Goal: Navigation & Orientation: Find specific page/section

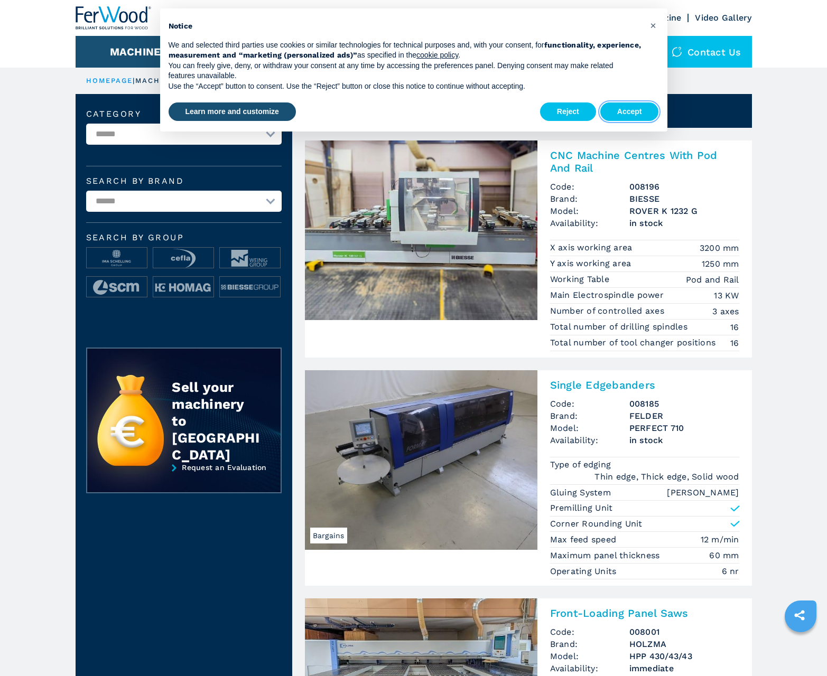
click at [629, 111] on button "Accept" at bounding box center [629, 111] width 59 height 19
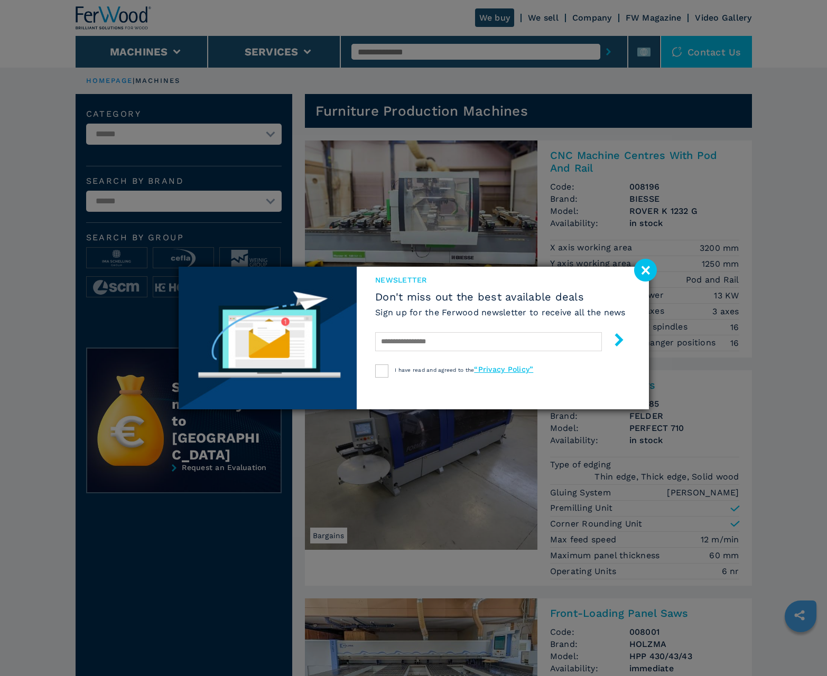
scroll to position [1056, 0]
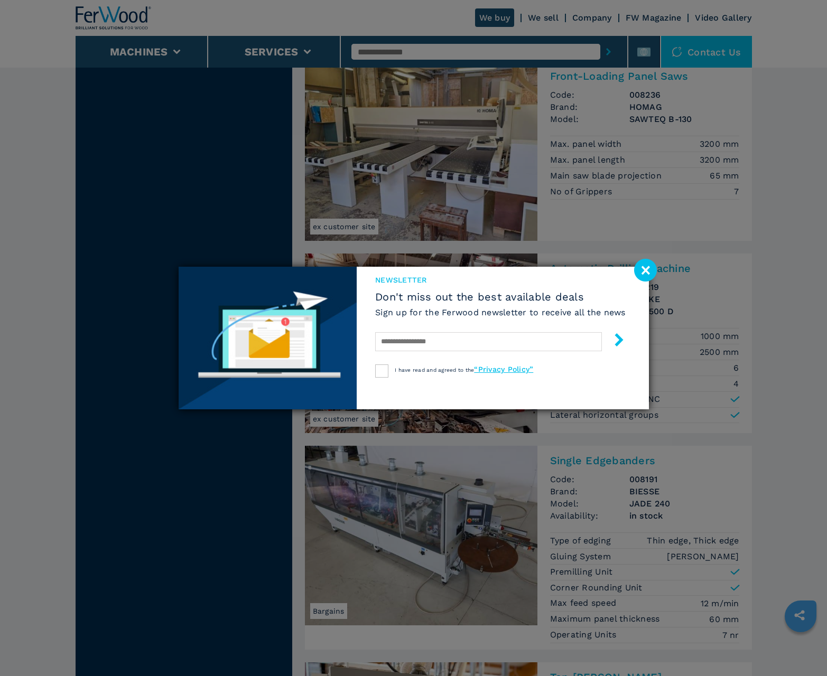
click at [645, 270] on image at bounding box center [645, 270] width 23 height 23
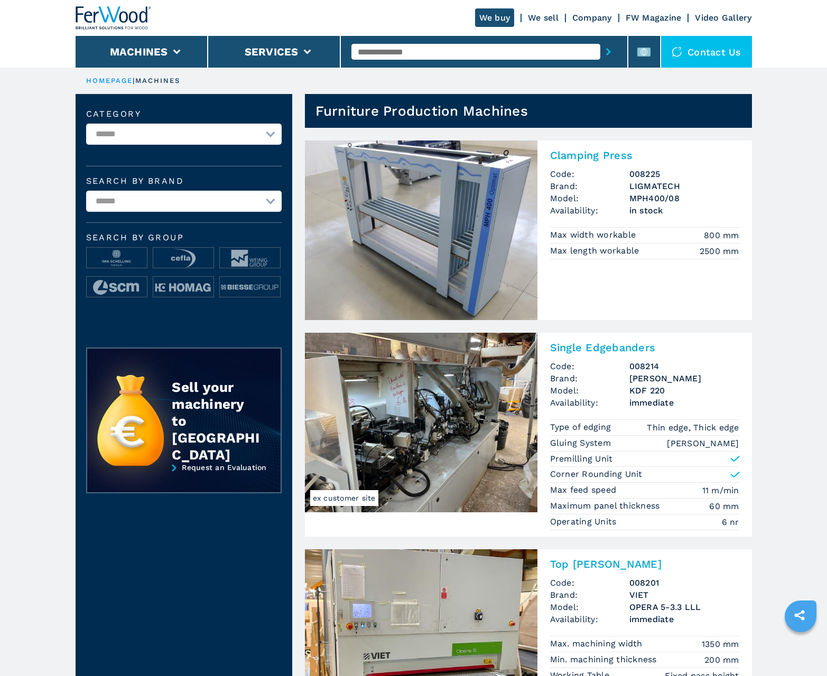
scroll to position [1056, 0]
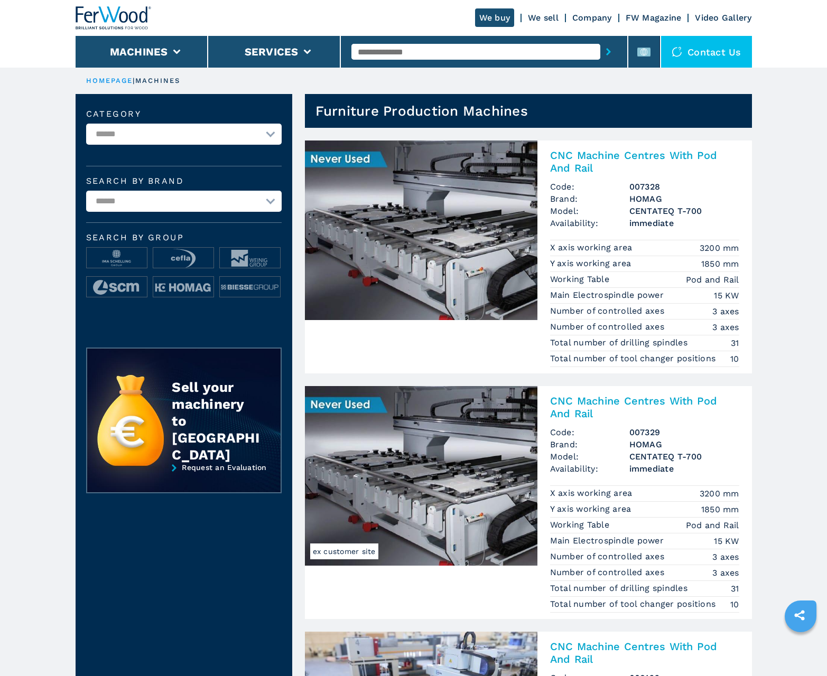
scroll to position [1056, 0]
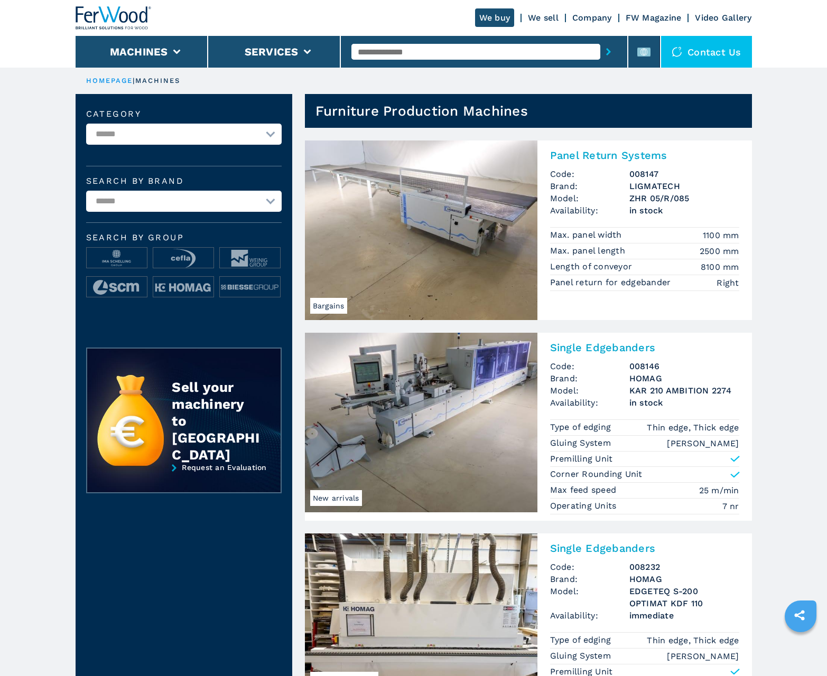
scroll to position [1056, 0]
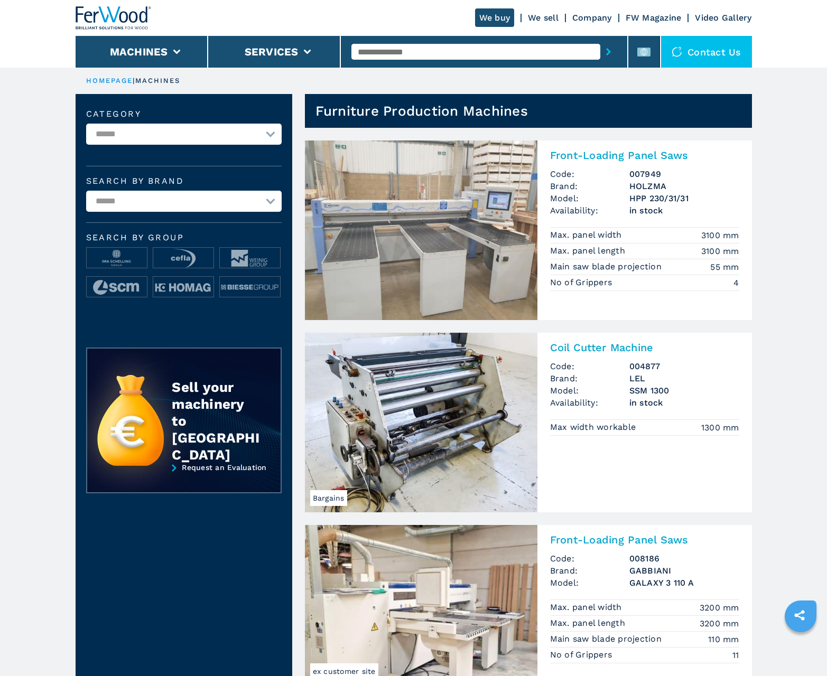
scroll to position [1056, 0]
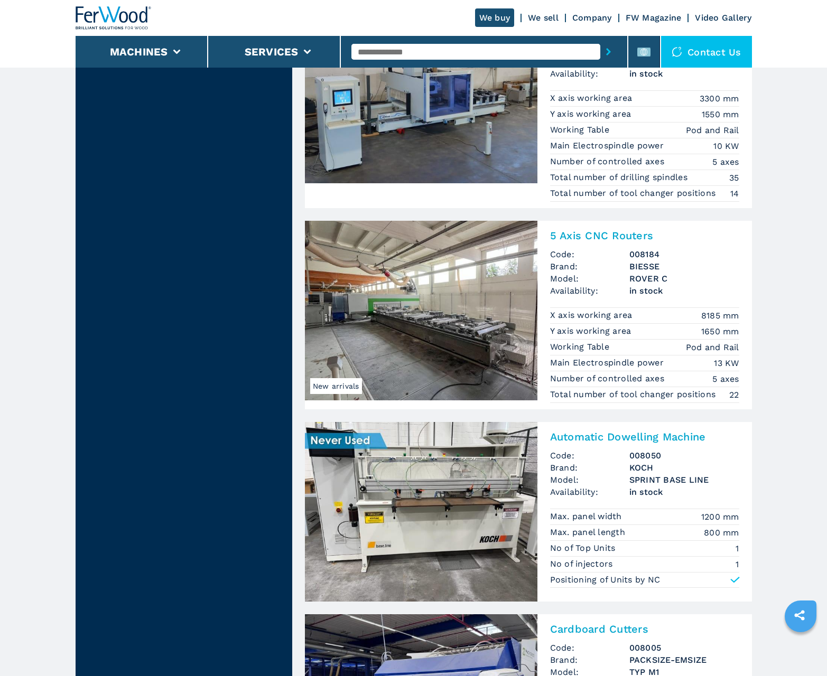
scroll to position [2071, 0]
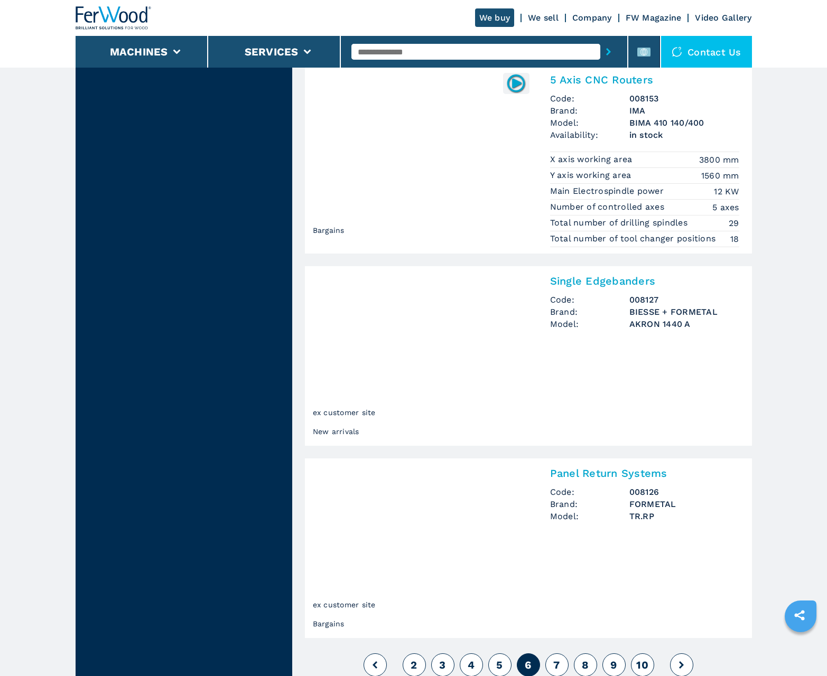
click at [556, 664] on span "7" at bounding box center [556, 665] width 6 height 13
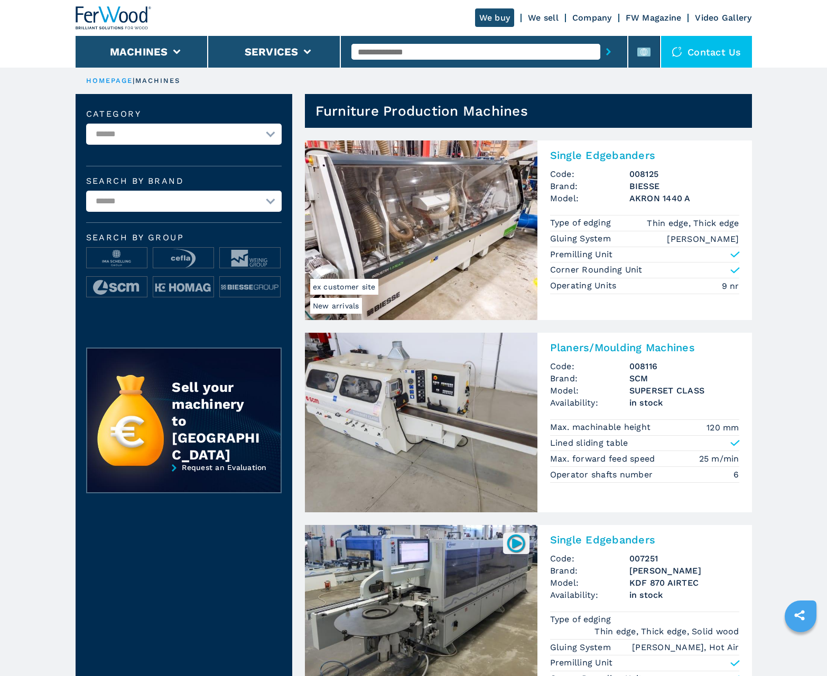
scroll to position [1056, 0]
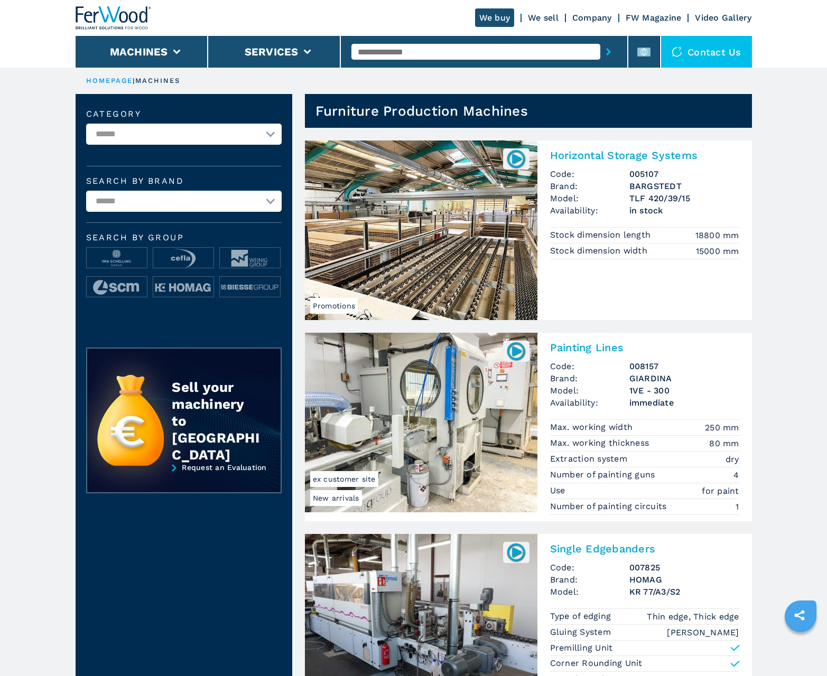
scroll to position [1056, 0]
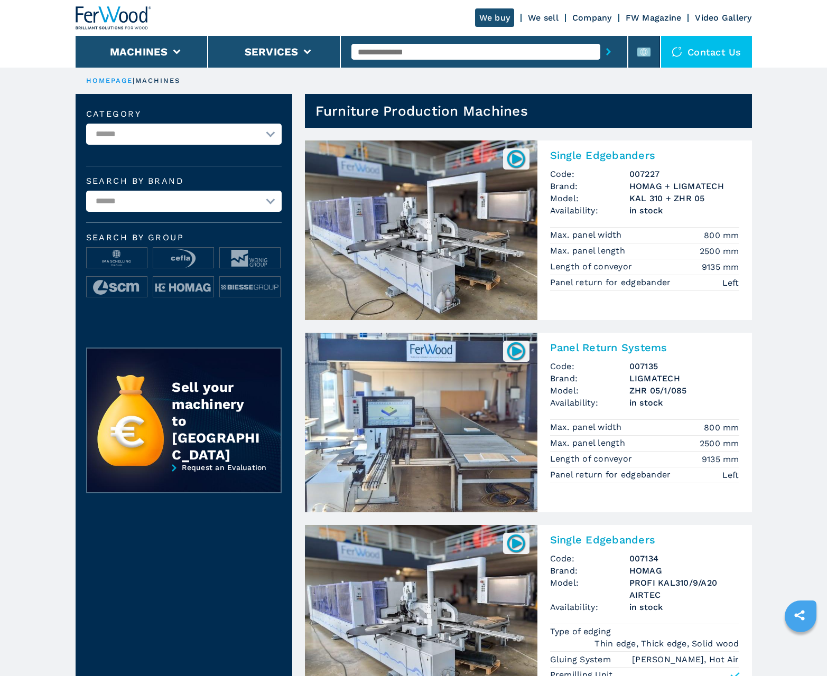
scroll to position [1056, 0]
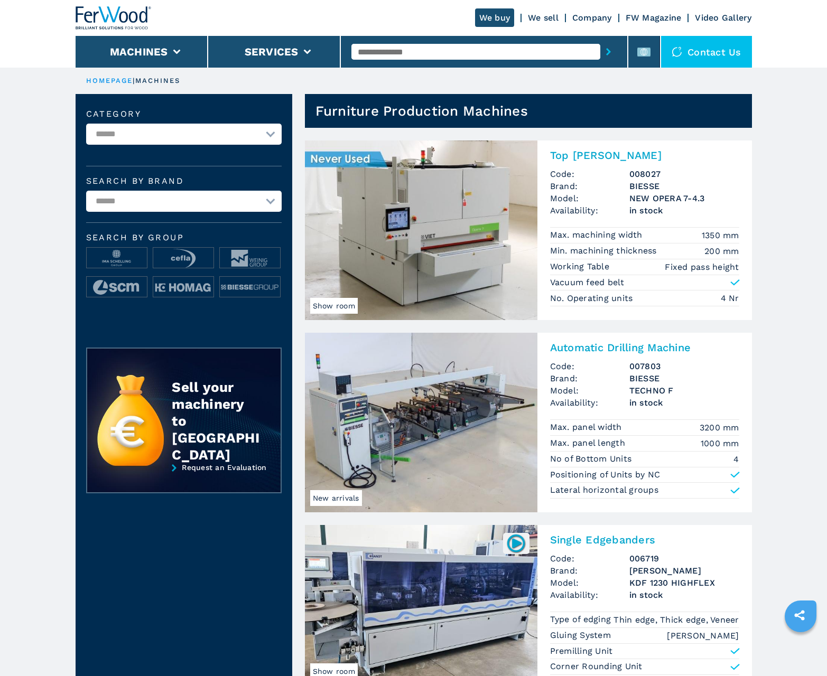
scroll to position [1056, 0]
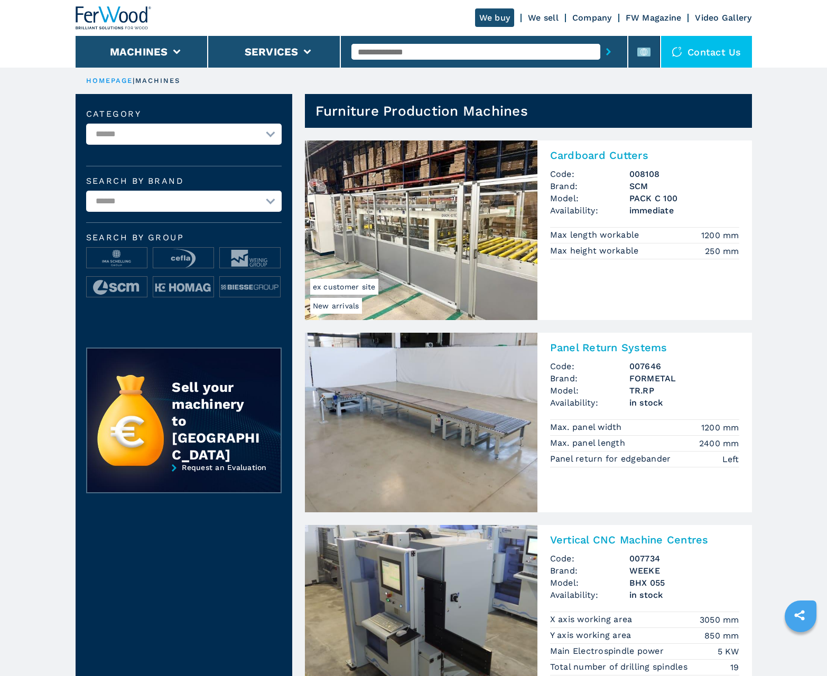
scroll to position [1056, 0]
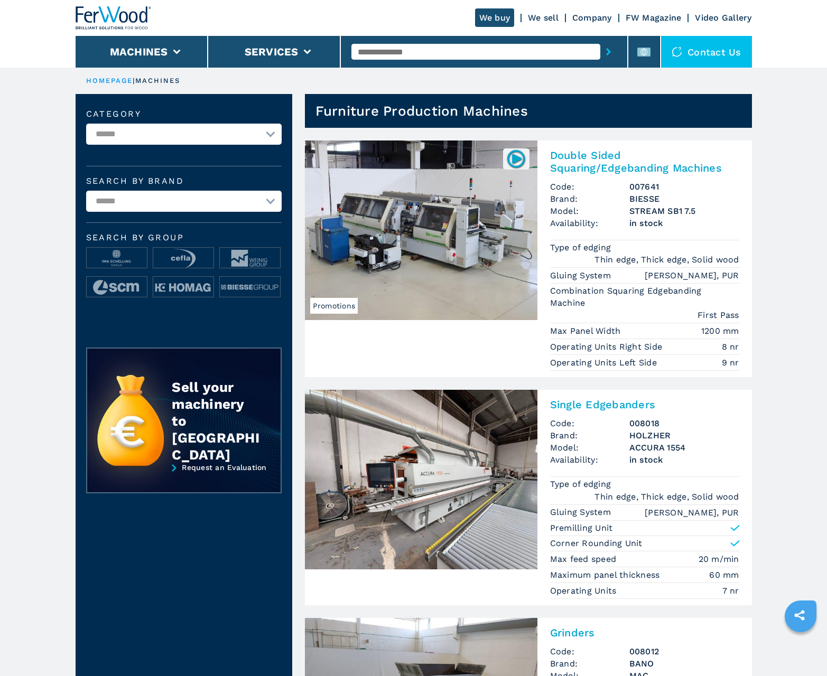
scroll to position [1056, 0]
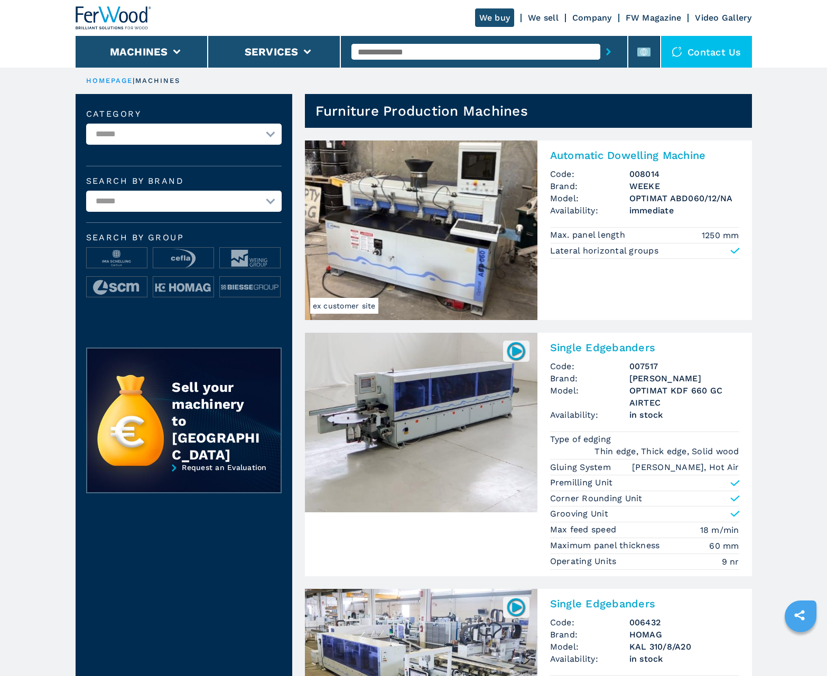
scroll to position [1056, 0]
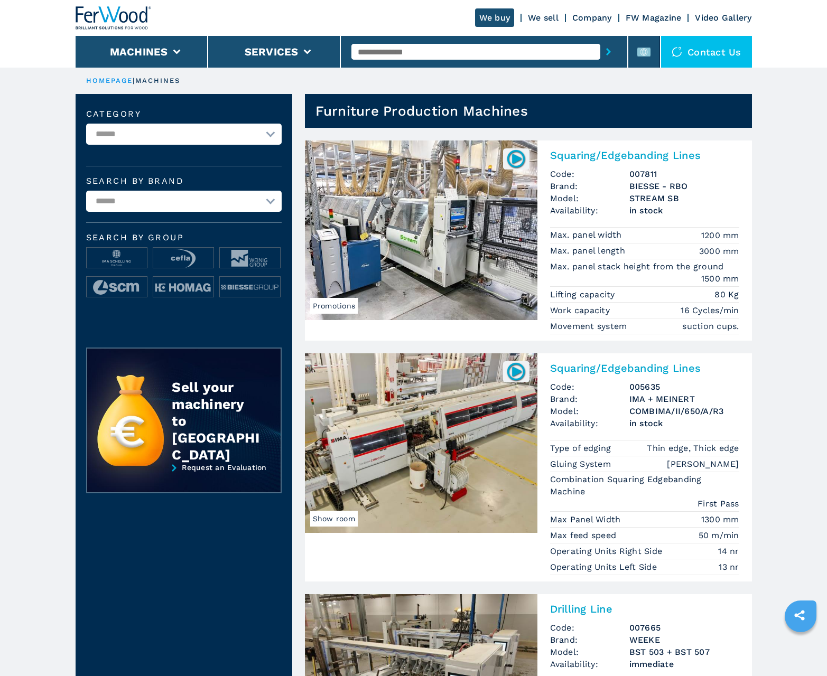
scroll to position [1056, 0]
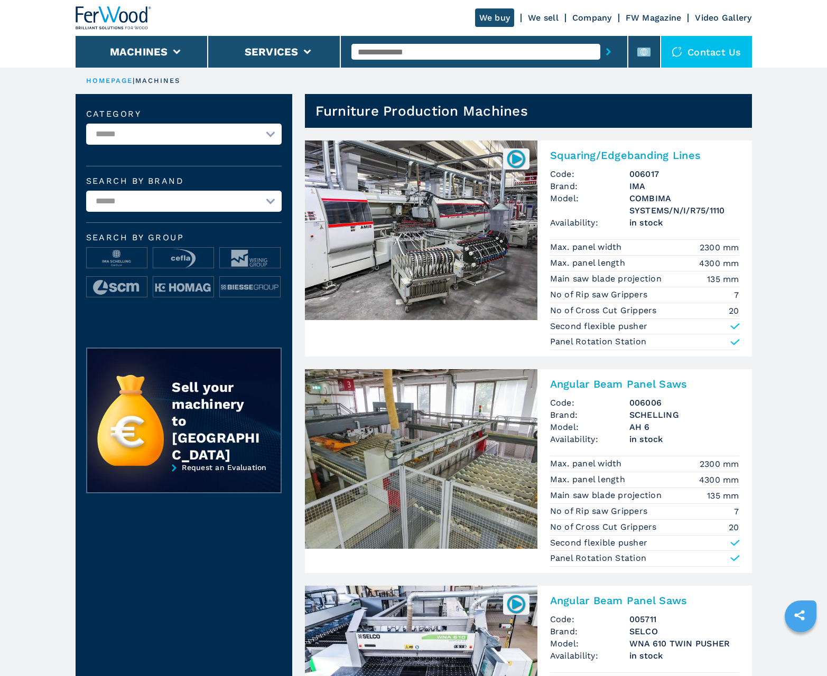
scroll to position [1056, 0]
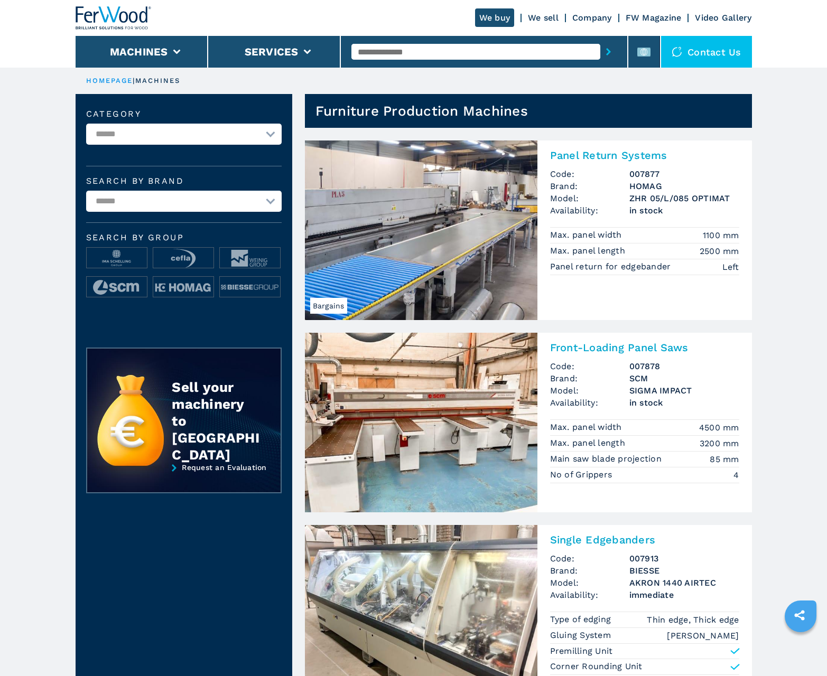
scroll to position [1056, 0]
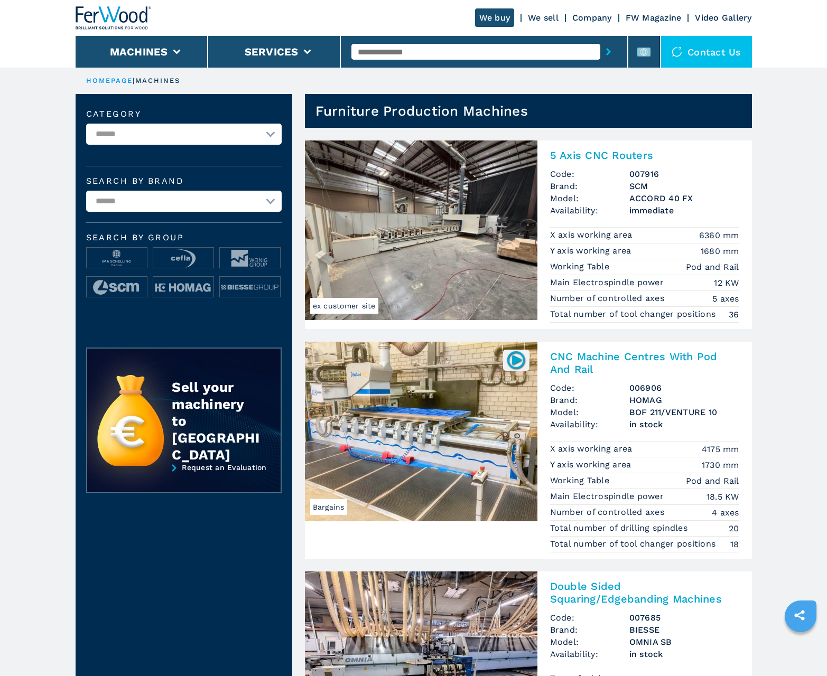
scroll to position [1056, 0]
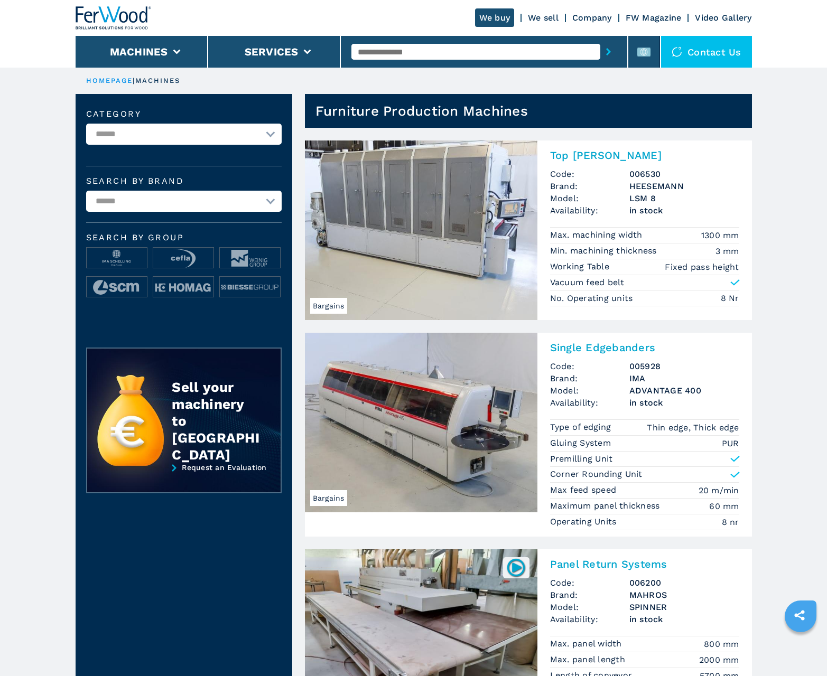
scroll to position [1056, 0]
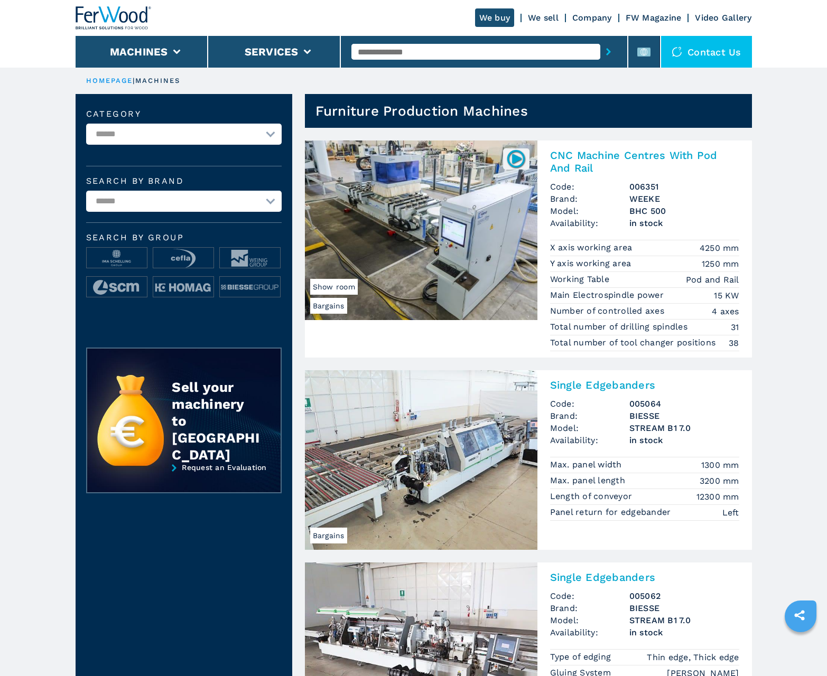
scroll to position [1056, 0]
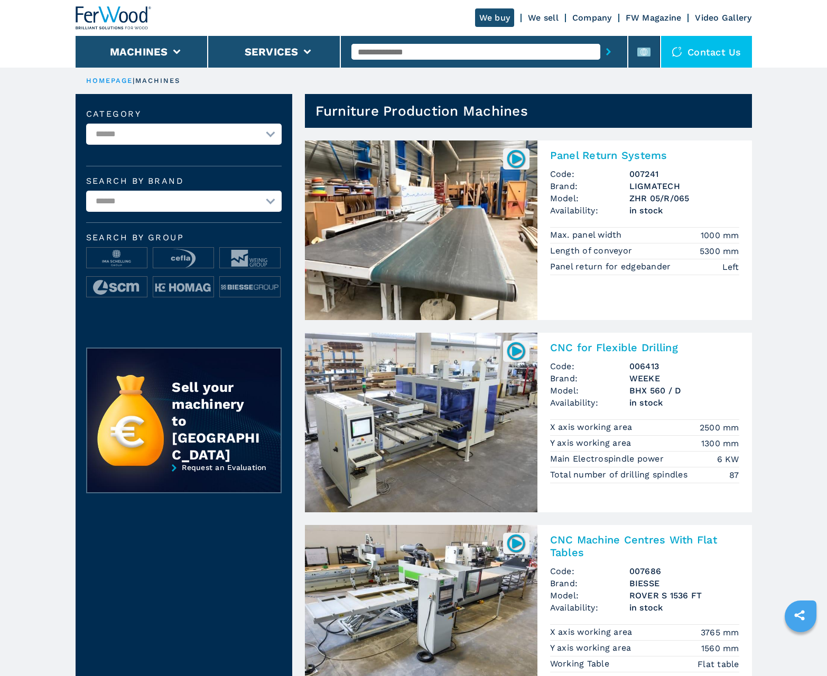
scroll to position [1056, 0]
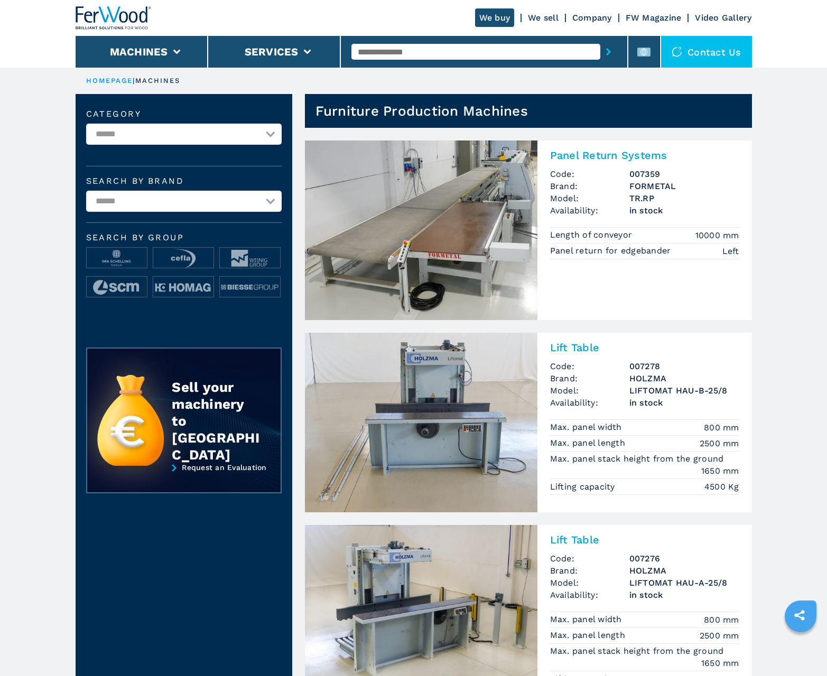
scroll to position [1056, 0]
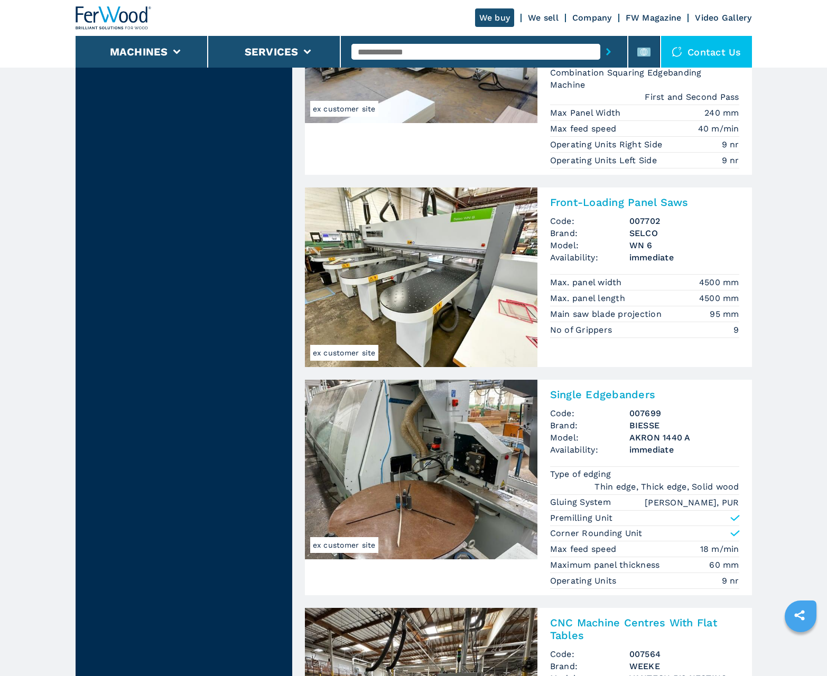
scroll to position [2143, 0]
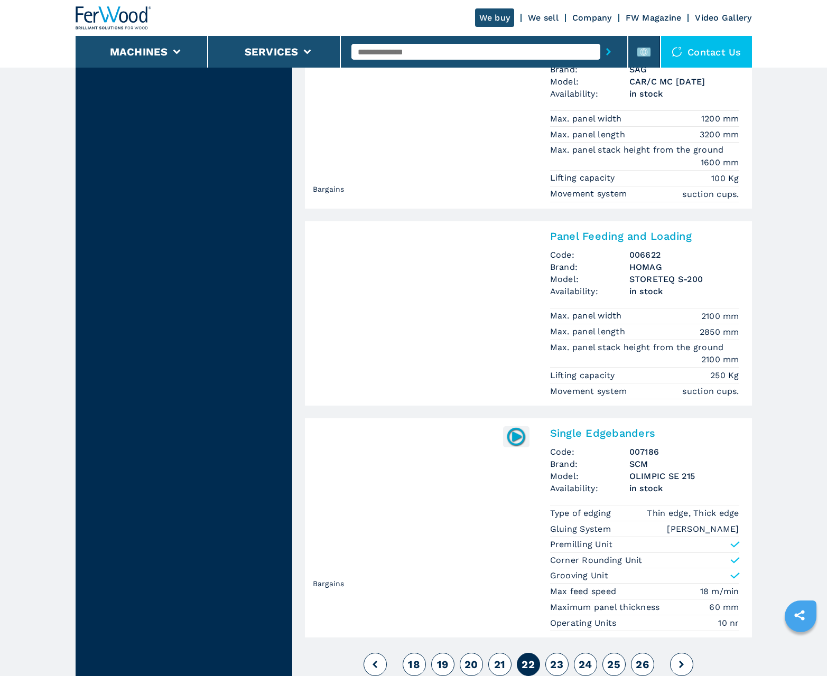
click at [556, 664] on span "23" at bounding box center [556, 664] width 13 height 13
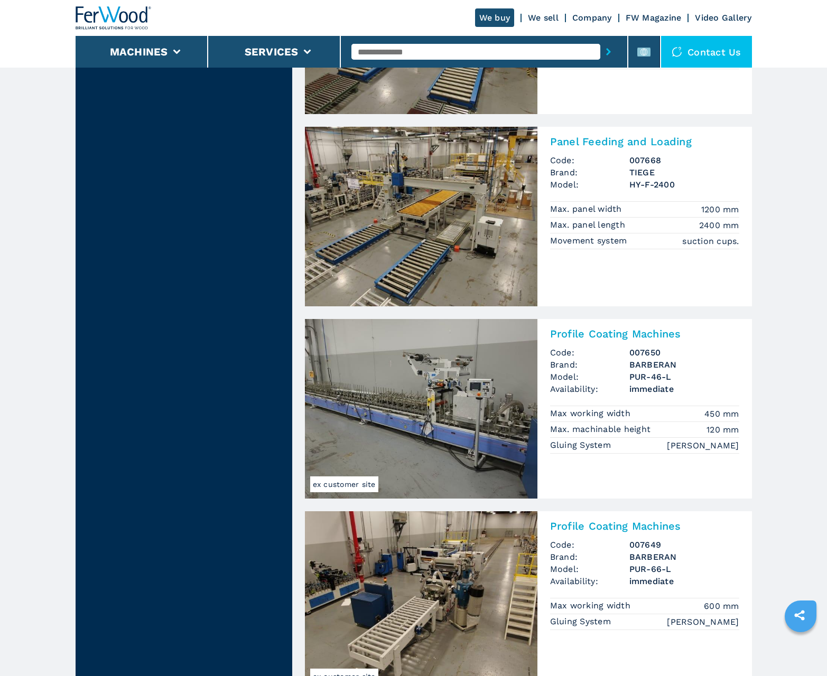
scroll to position [1967, 0]
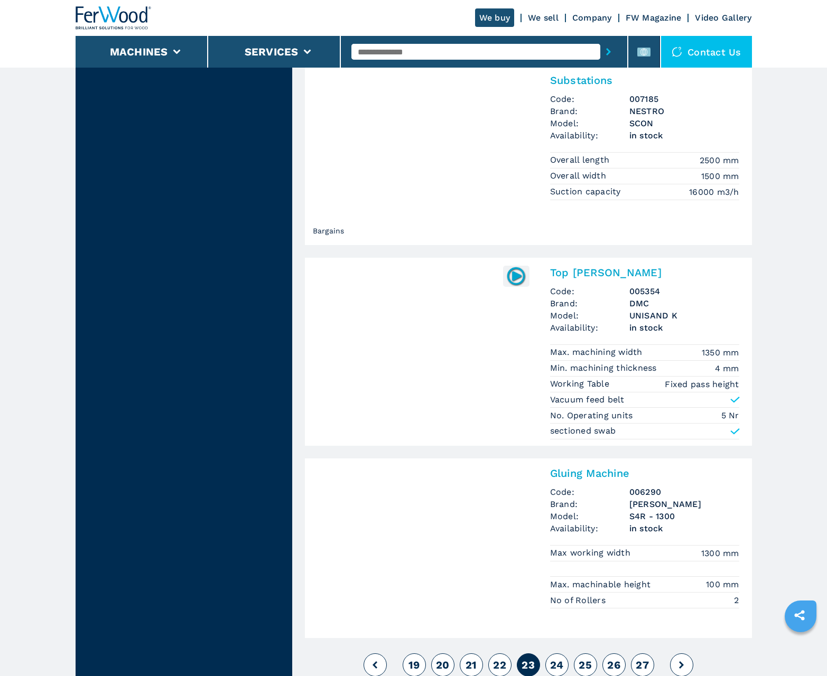
click at [556, 664] on span "24" at bounding box center [557, 665] width 14 height 13
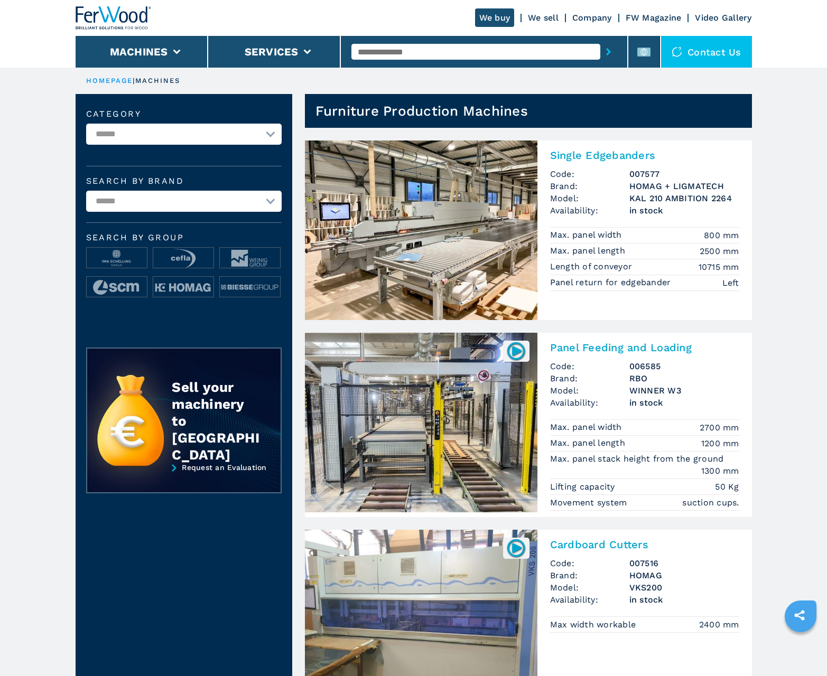
scroll to position [1056, 0]
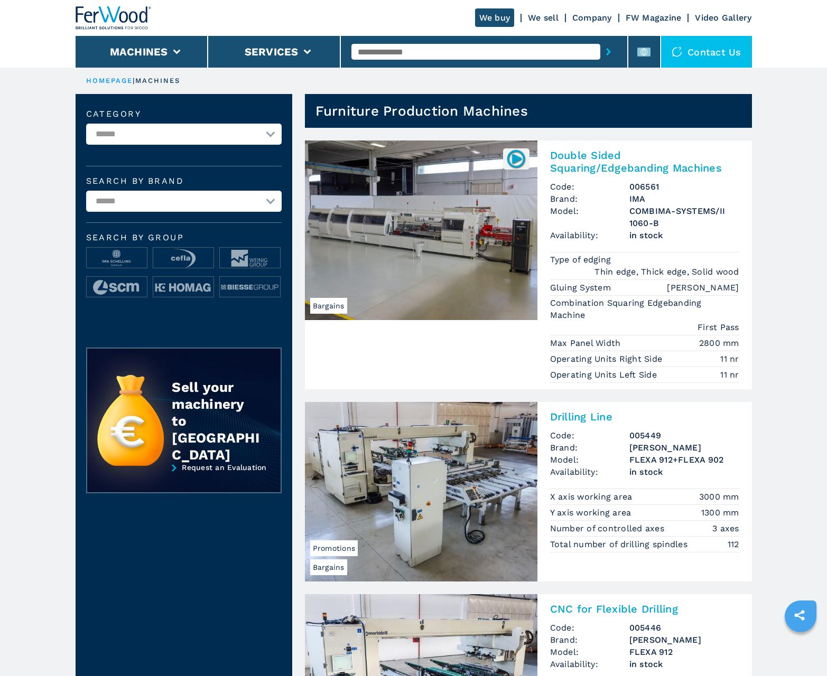
scroll to position [1056, 0]
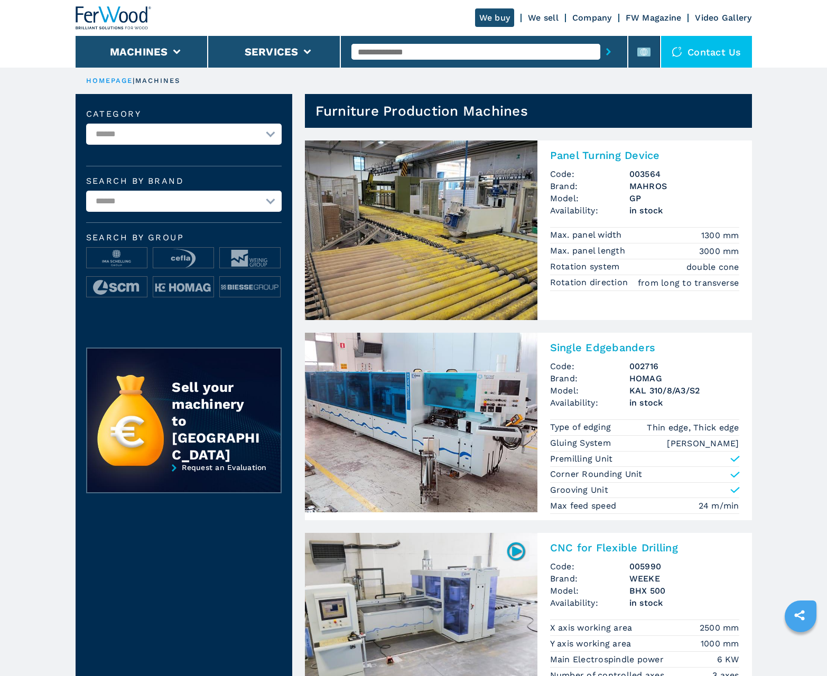
scroll to position [1056, 0]
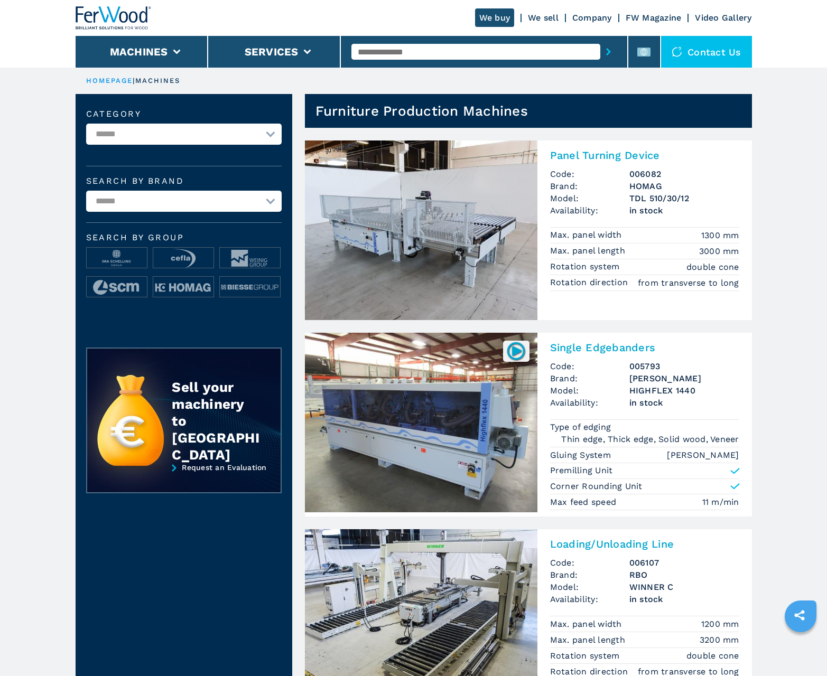
scroll to position [1056, 0]
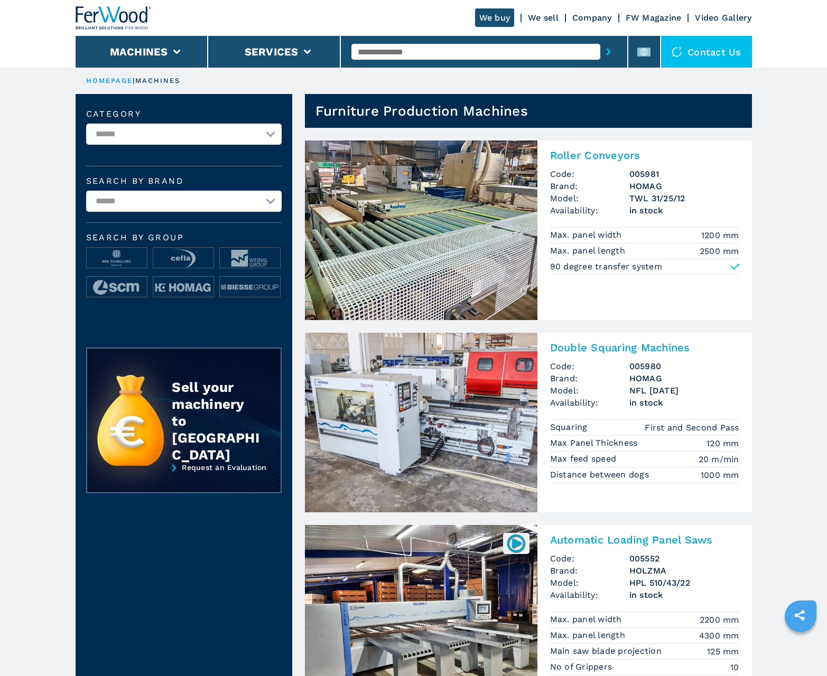
scroll to position [1056, 0]
